Goal: Navigation & Orientation: Find specific page/section

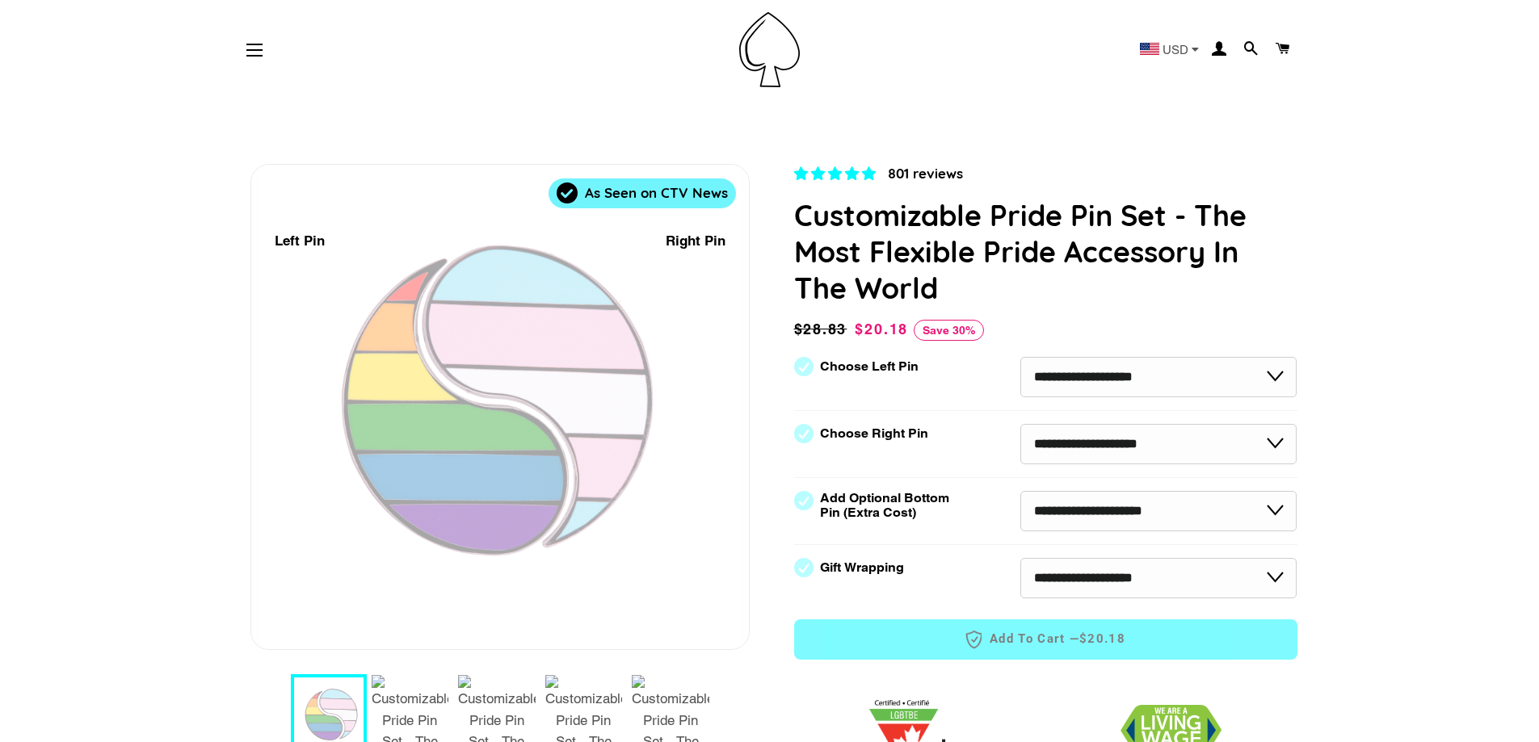
scroll to position [162, 0]
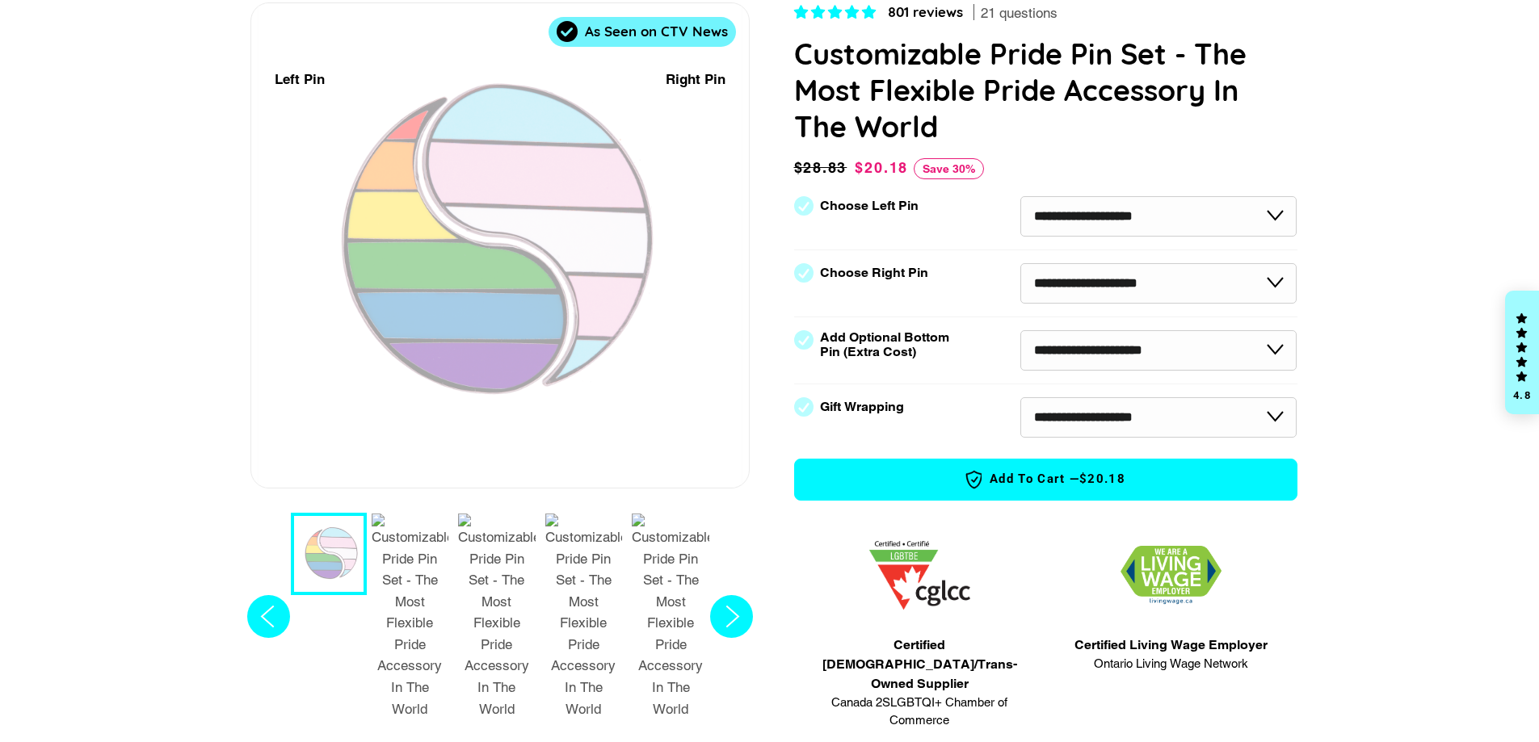
select select "**********"
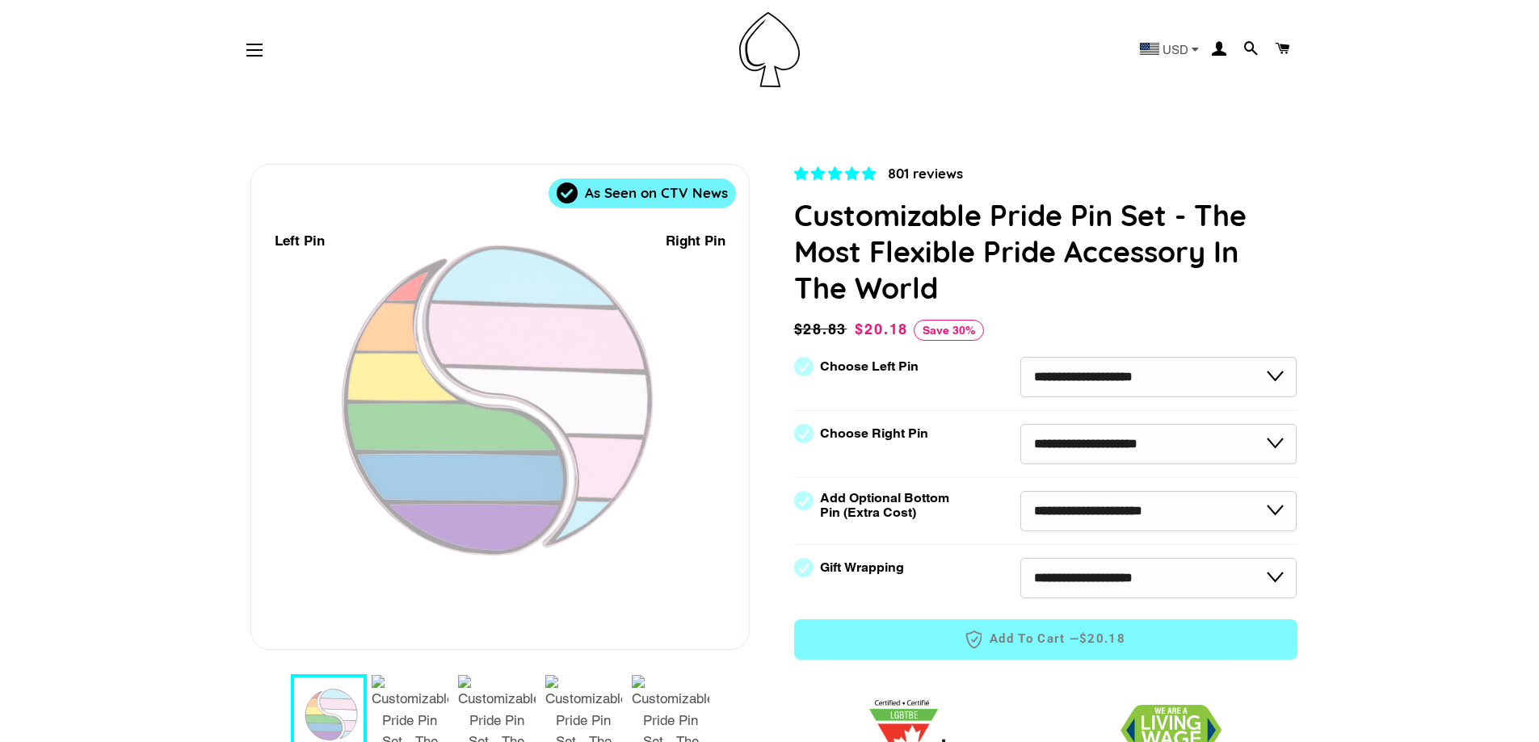
scroll to position [242, 0]
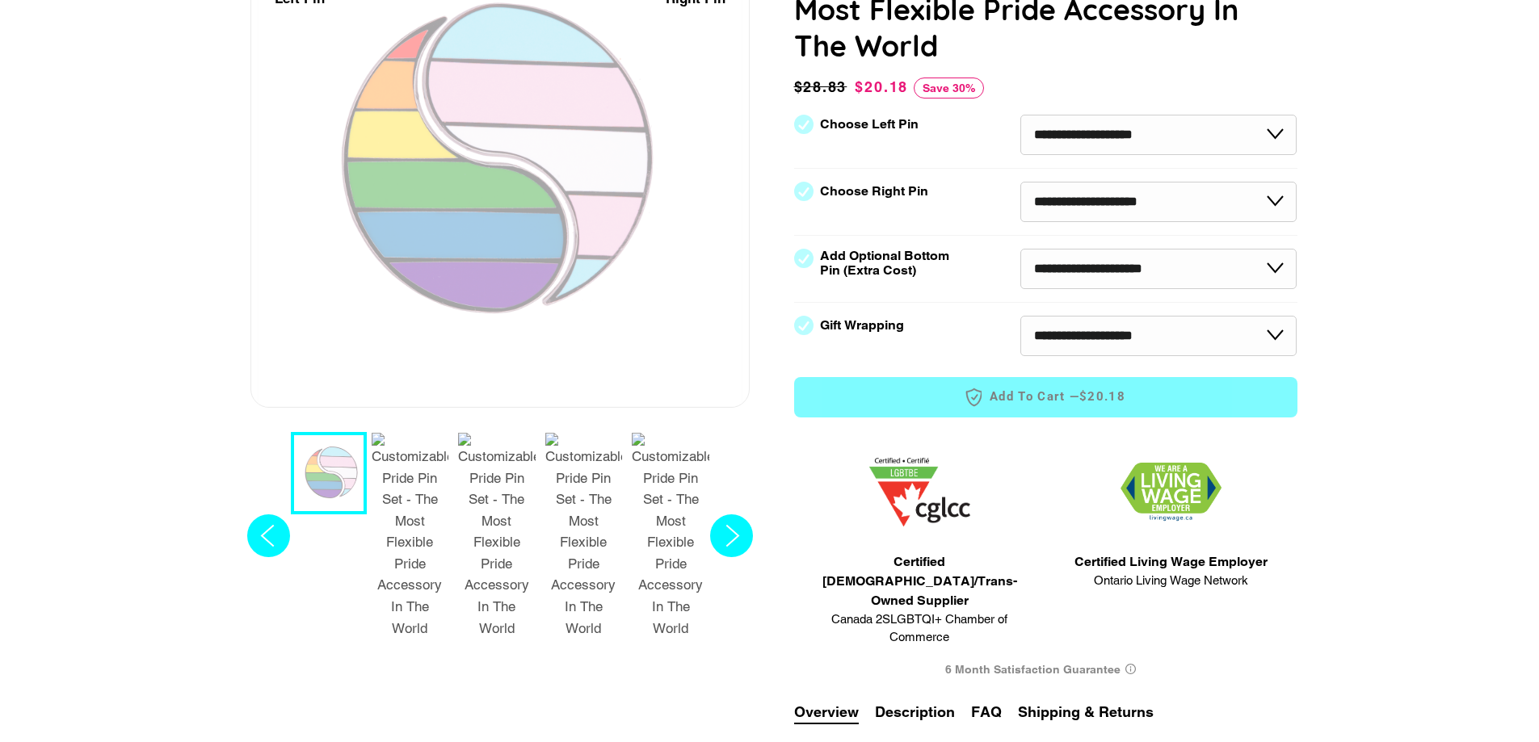
select select "**********"
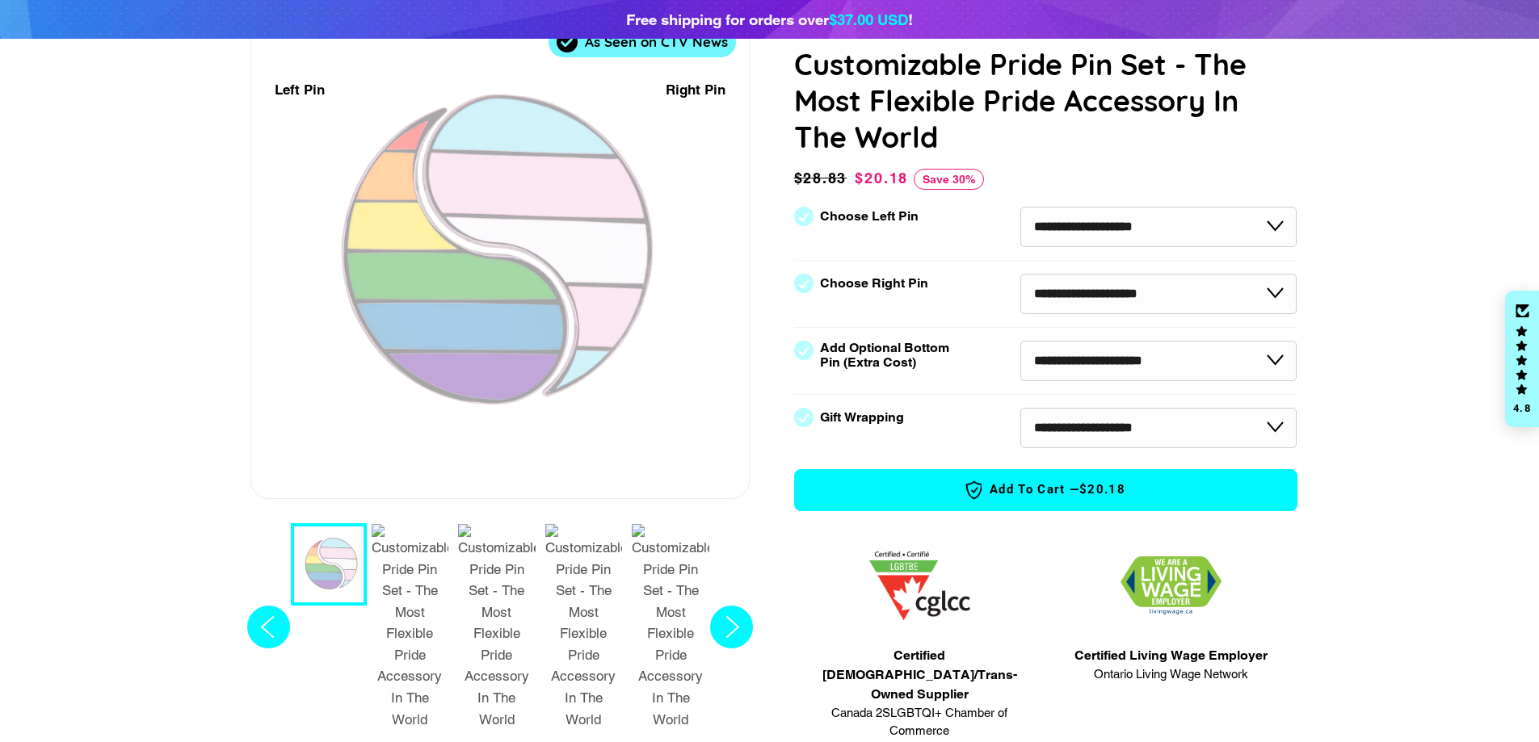
scroll to position [162, 0]
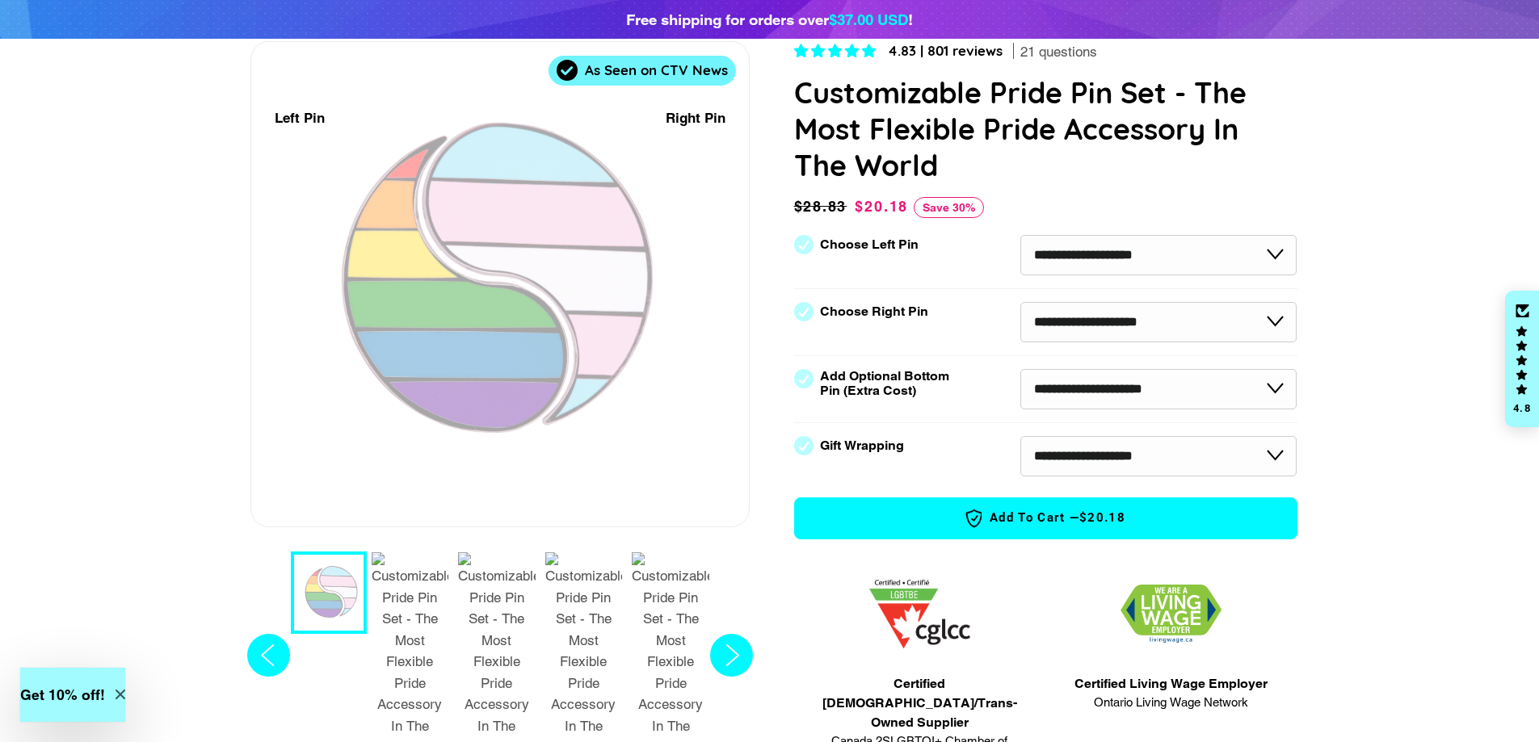
click at [590, 337] on div "1 / 7" at bounding box center [531, 274] width 330 height 494
click at [737, 645] on icon "Next slide" at bounding box center [732, 655] width 12 height 21
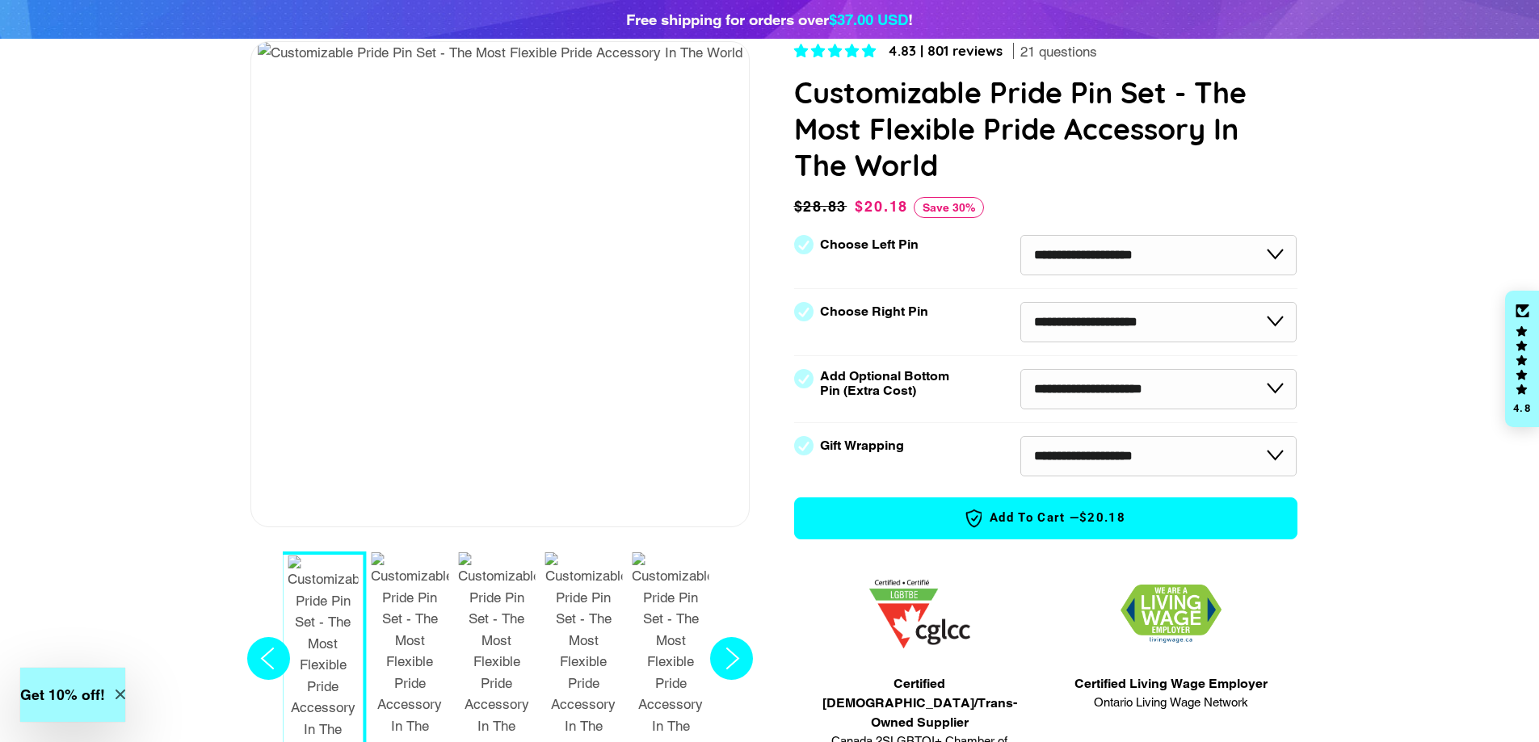
click at [740, 637] on circle "Next slide" at bounding box center [731, 658] width 43 height 43
click at [741, 637] on circle "Next slide" at bounding box center [731, 658] width 43 height 43
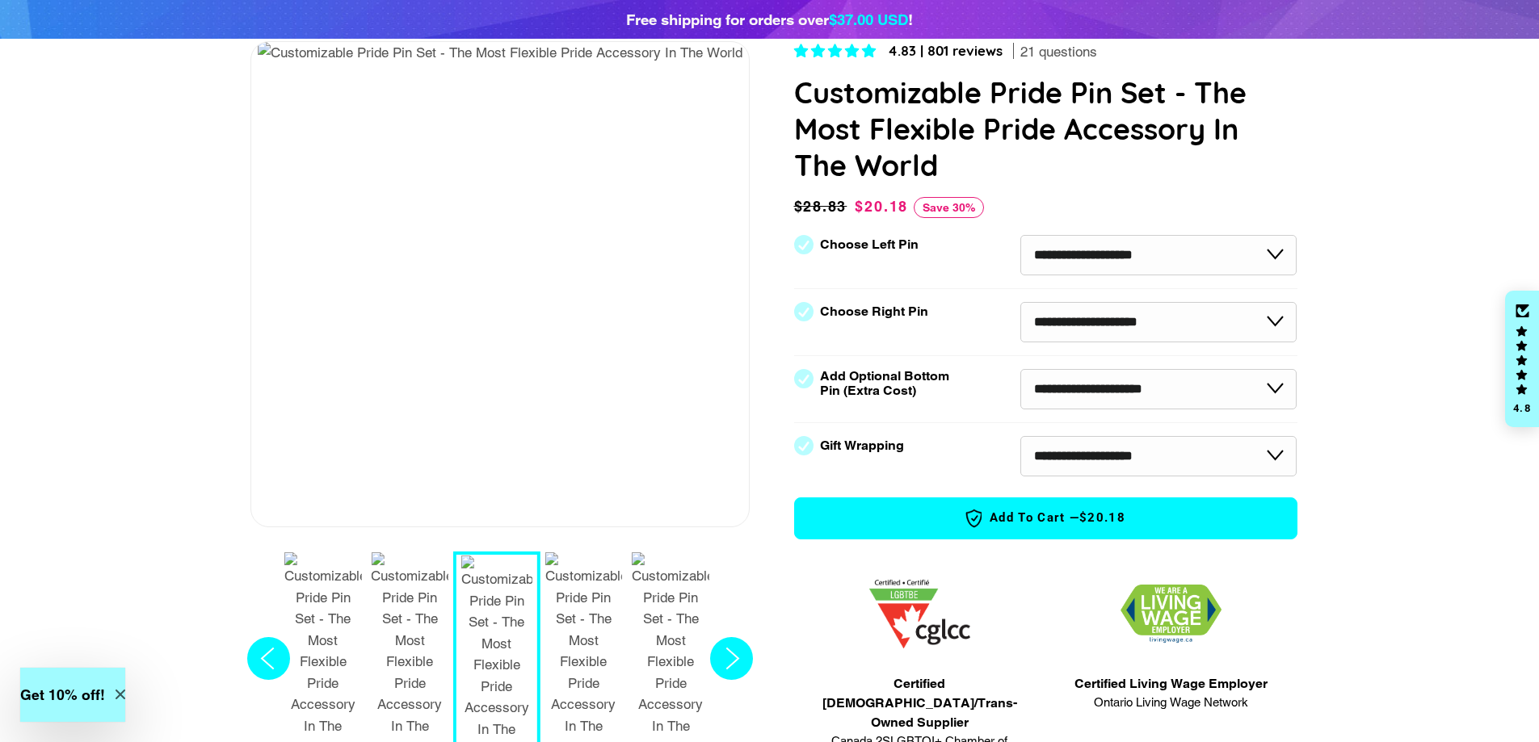
click at [742, 637] on circle "Next slide" at bounding box center [731, 658] width 43 height 43
click at [744, 637] on circle "Next slide" at bounding box center [731, 658] width 43 height 43
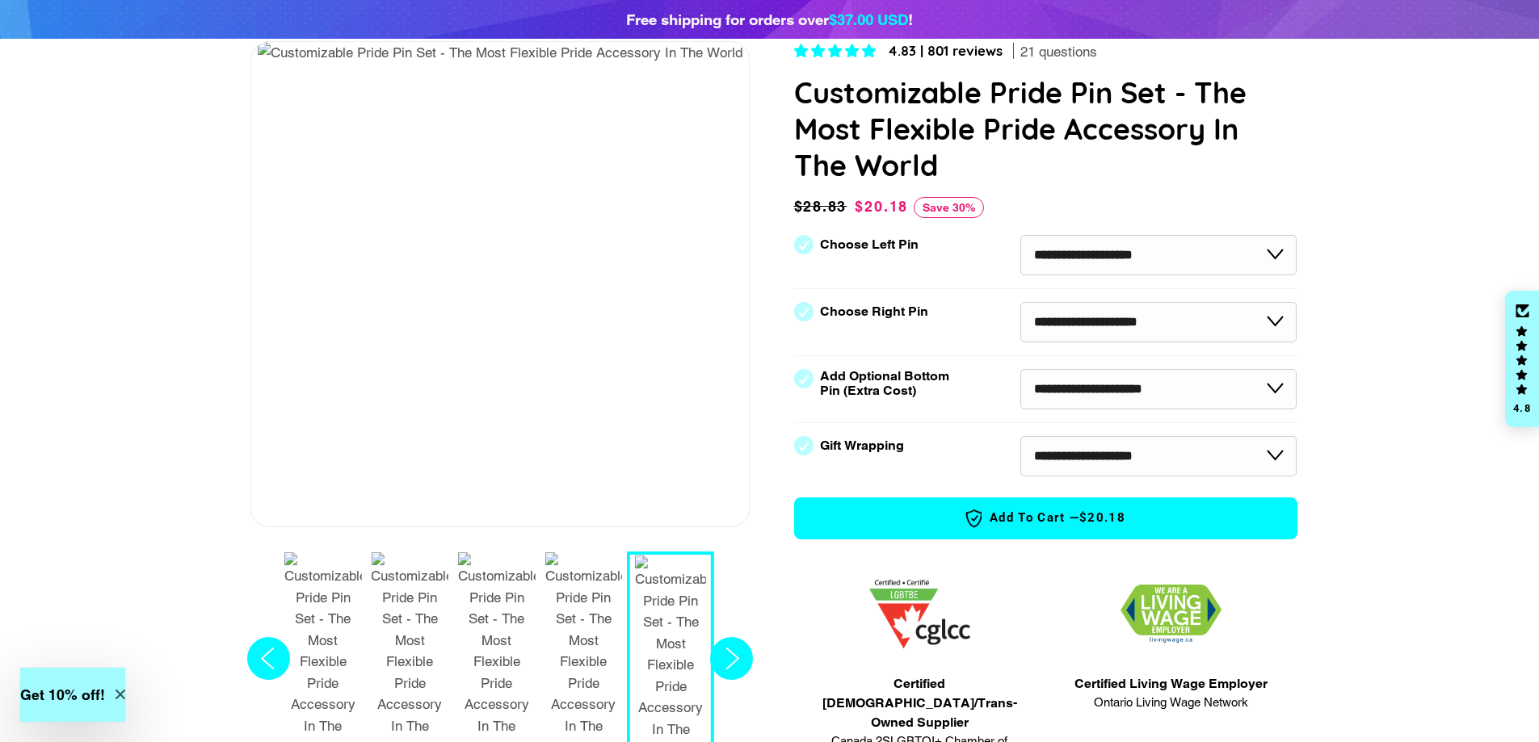
click at [747, 637] on circle "Next slide" at bounding box center [731, 658] width 43 height 43
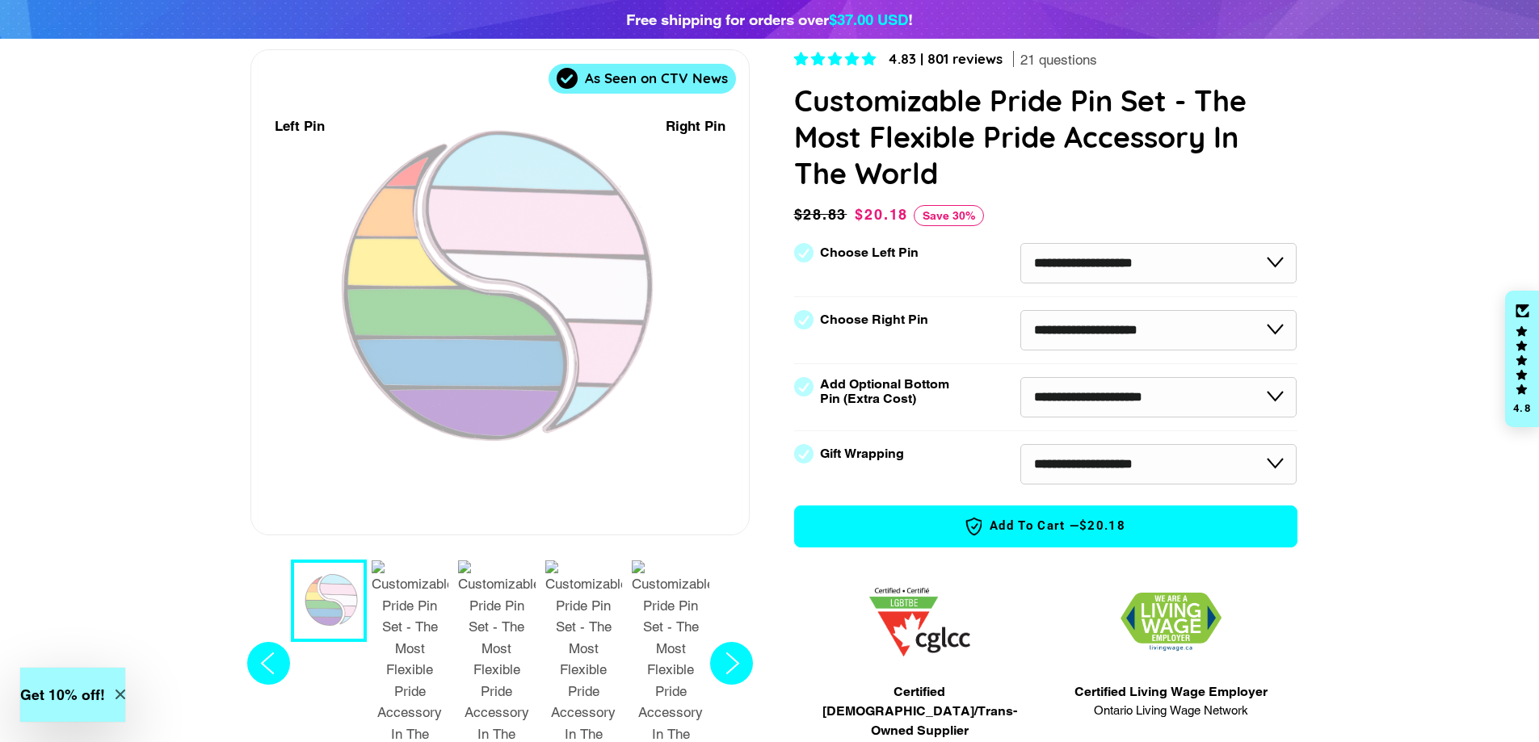
scroll to position [0, 0]
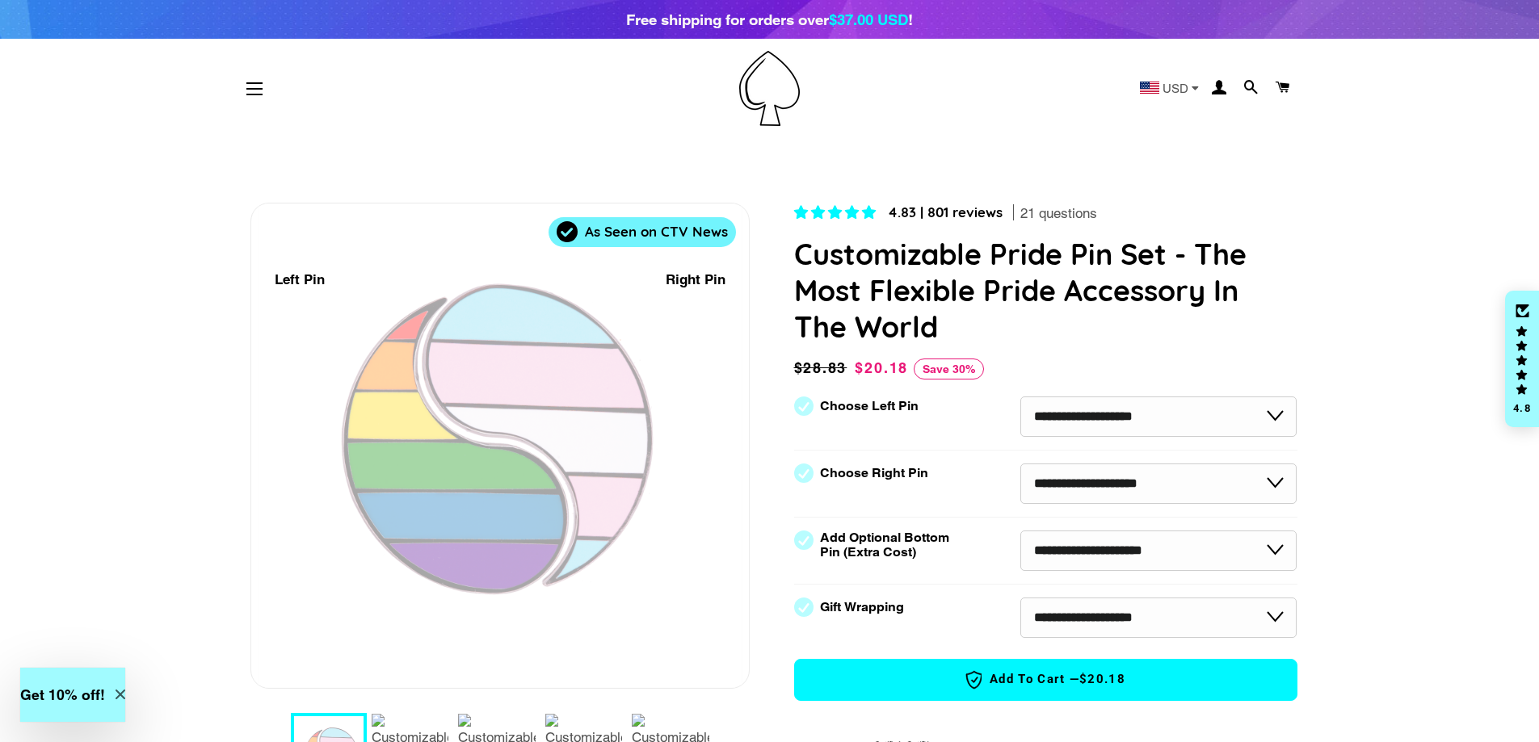
click at [765, 98] on img at bounding box center [769, 88] width 61 height 75
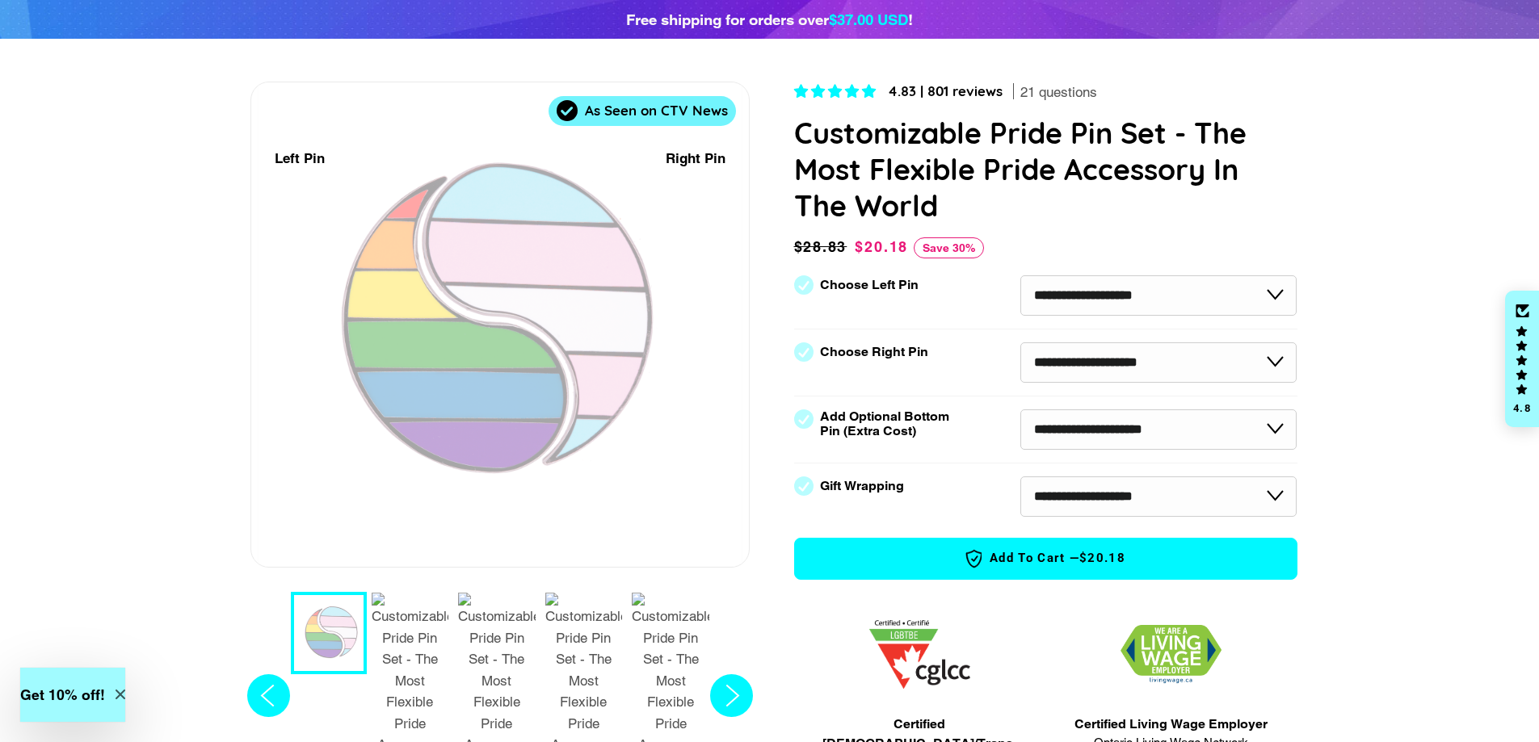
scroll to position [162, 0]
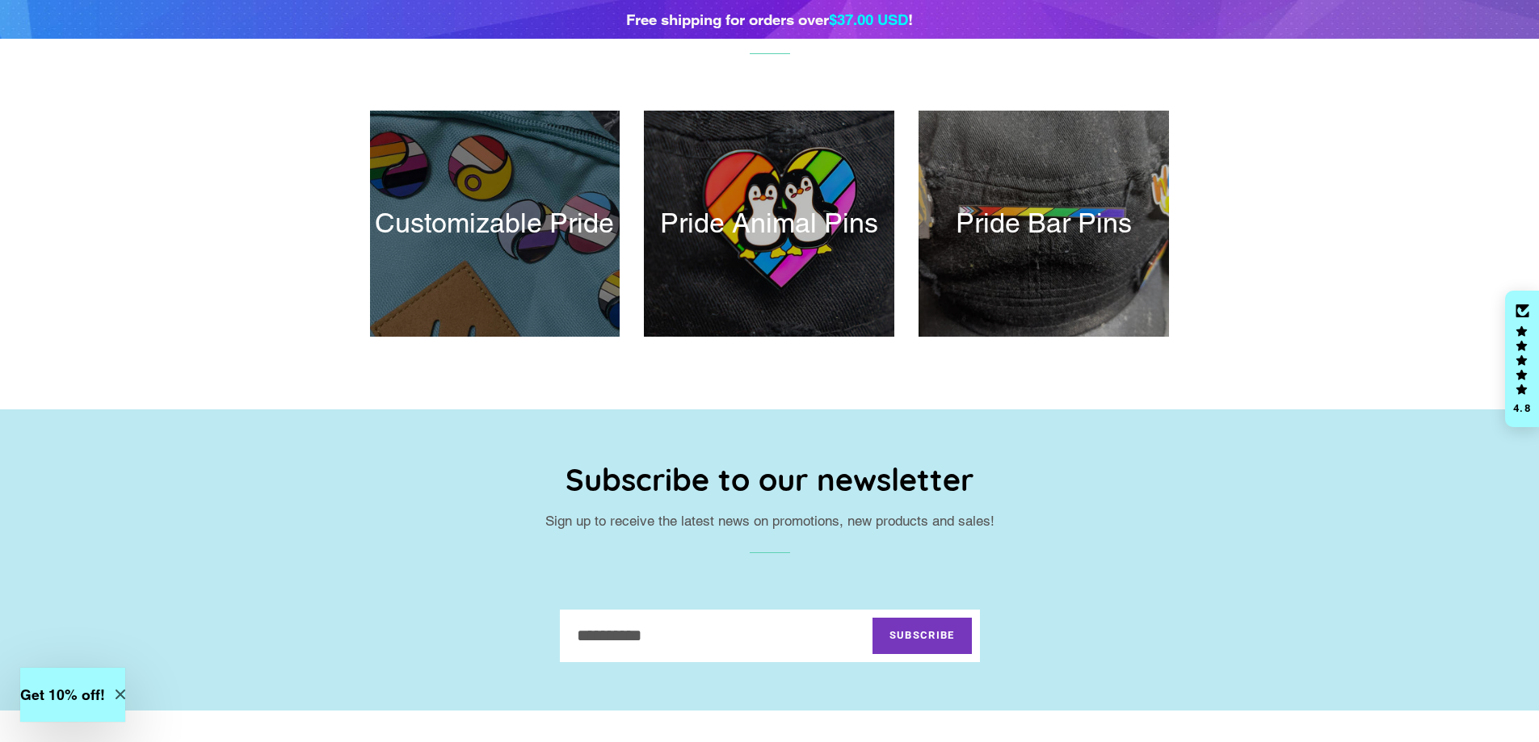
scroll to position [808, 0]
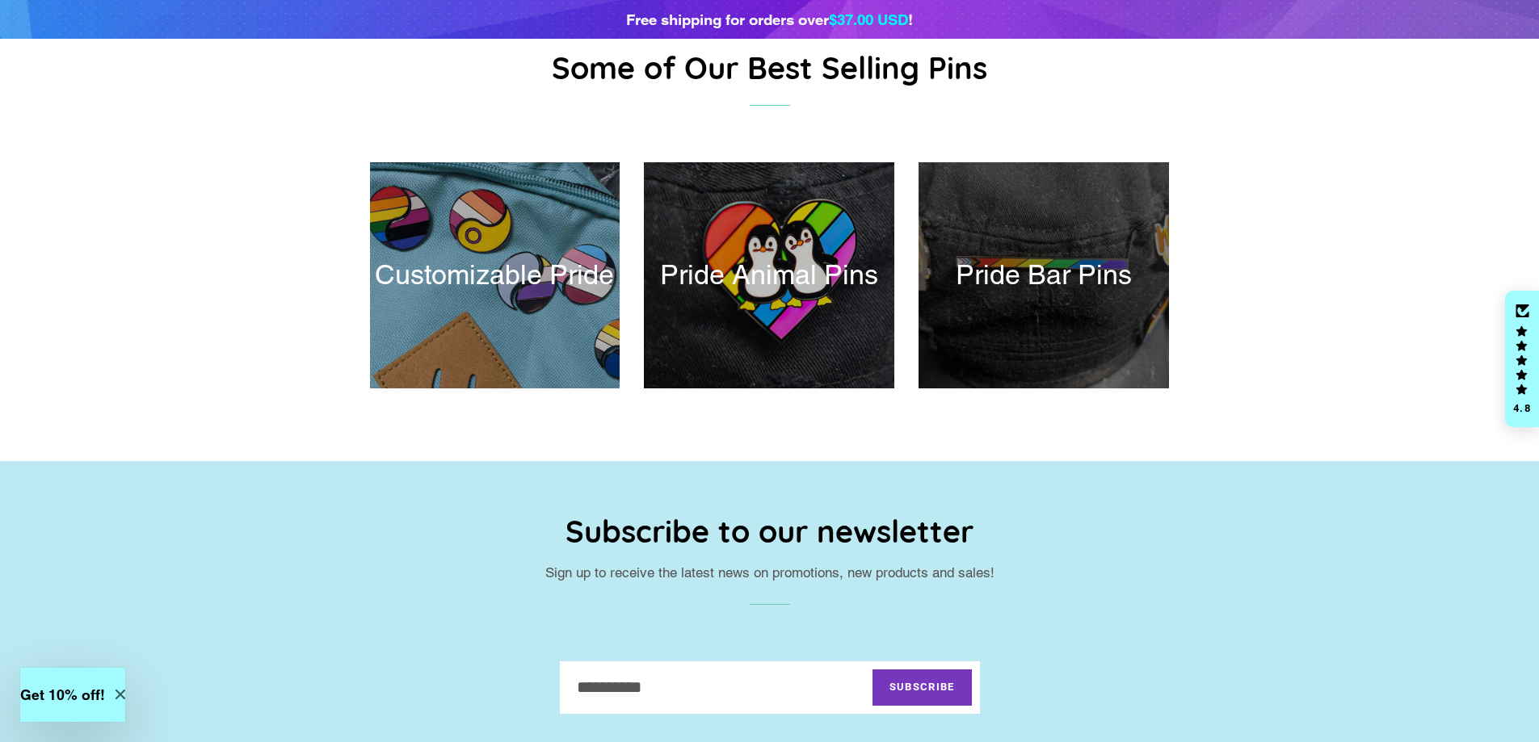
click at [1044, 316] on div at bounding box center [1044, 275] width 258 height 233
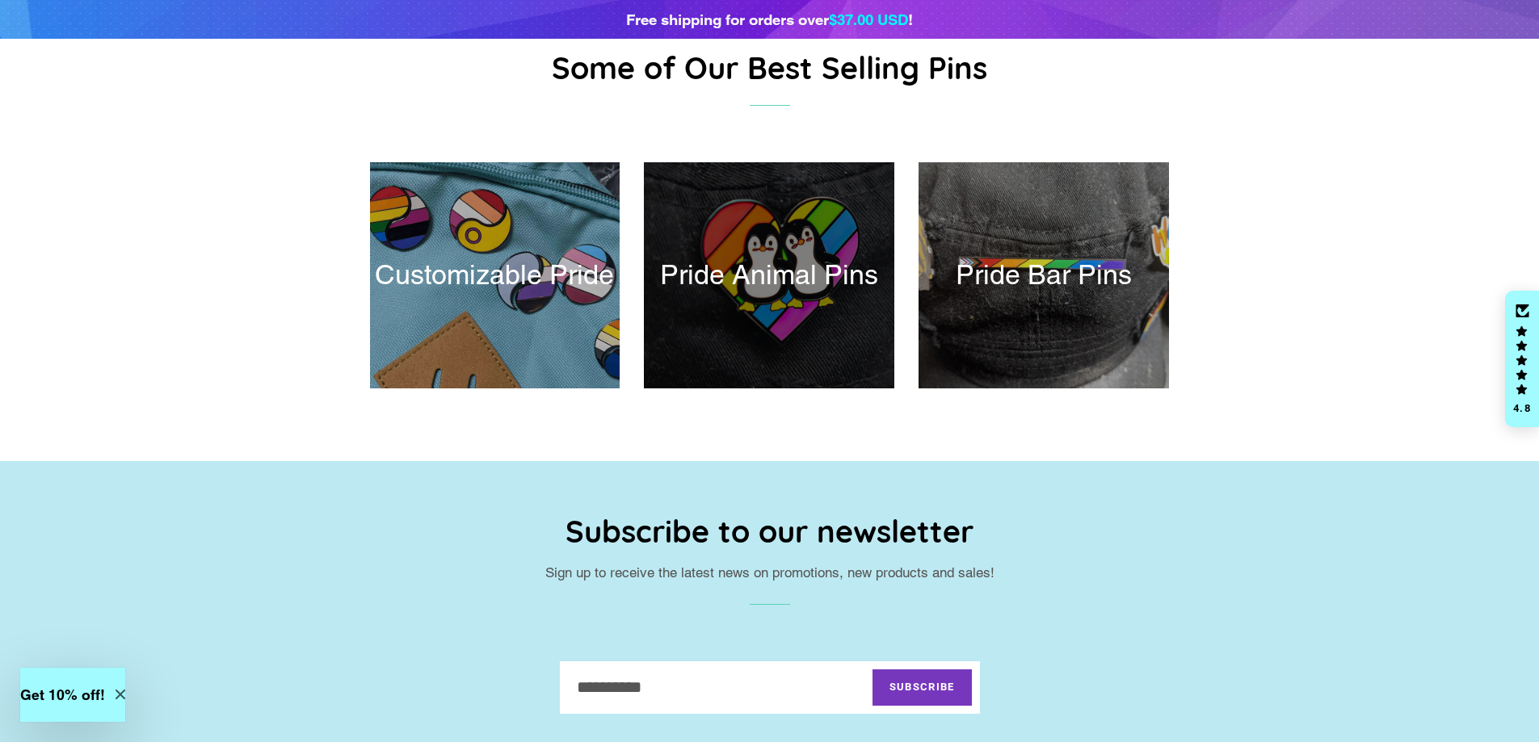
click at [721, 303] on div at bounding box center [770, 275] width 258 height 233
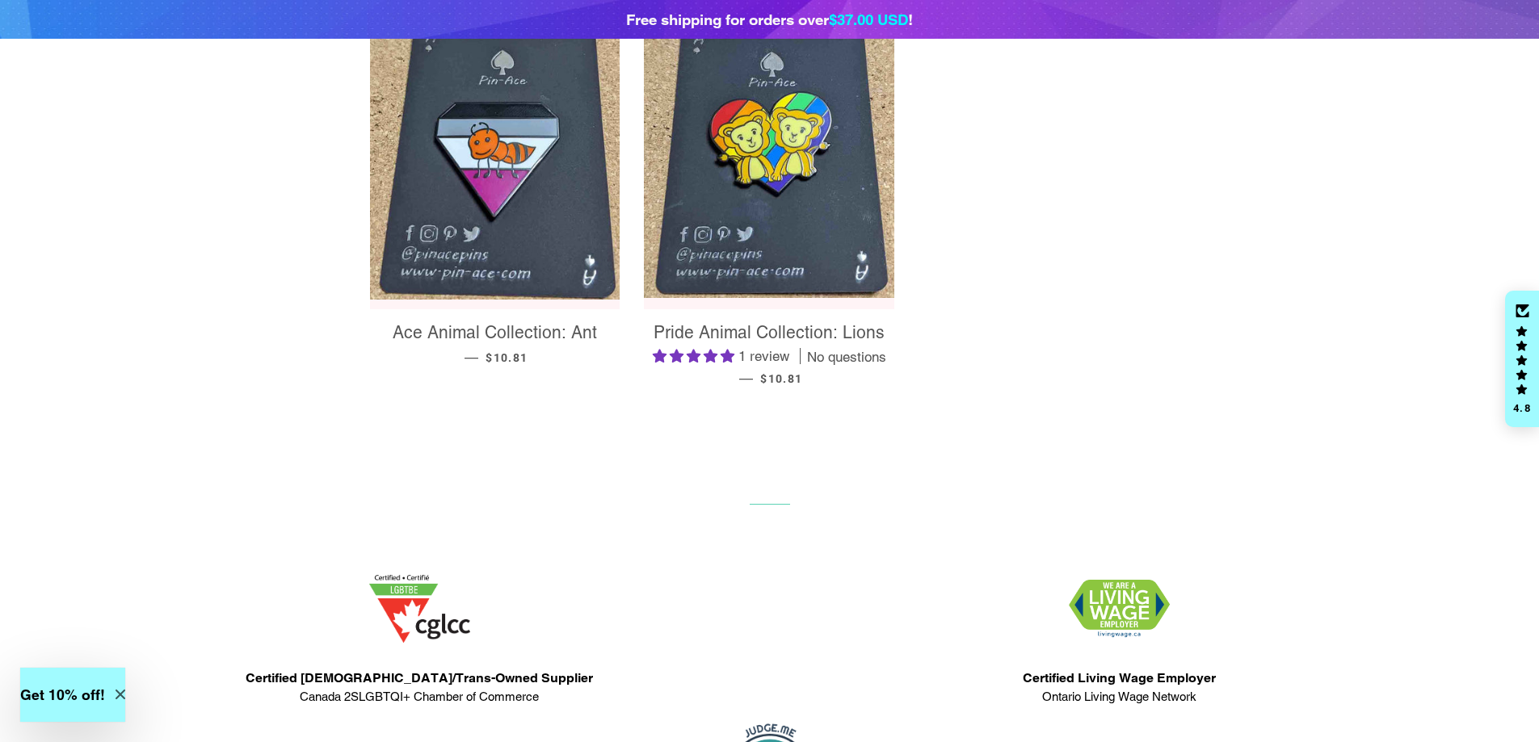
scroll to position [1373, 0]
